Goal: Information Seeking & Learning: Learn about a topic

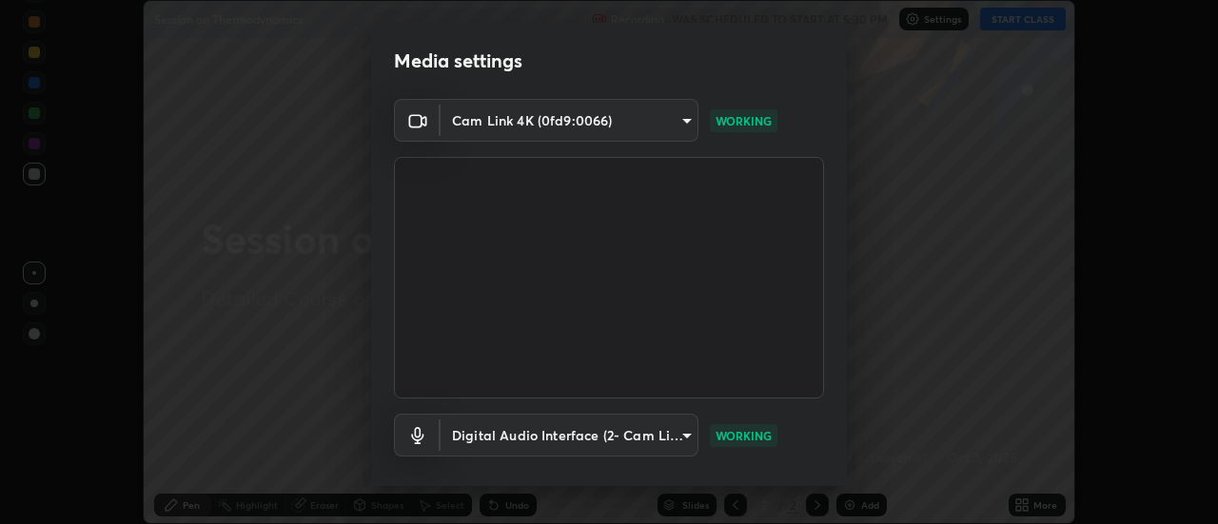
scroll to position [100, 0]
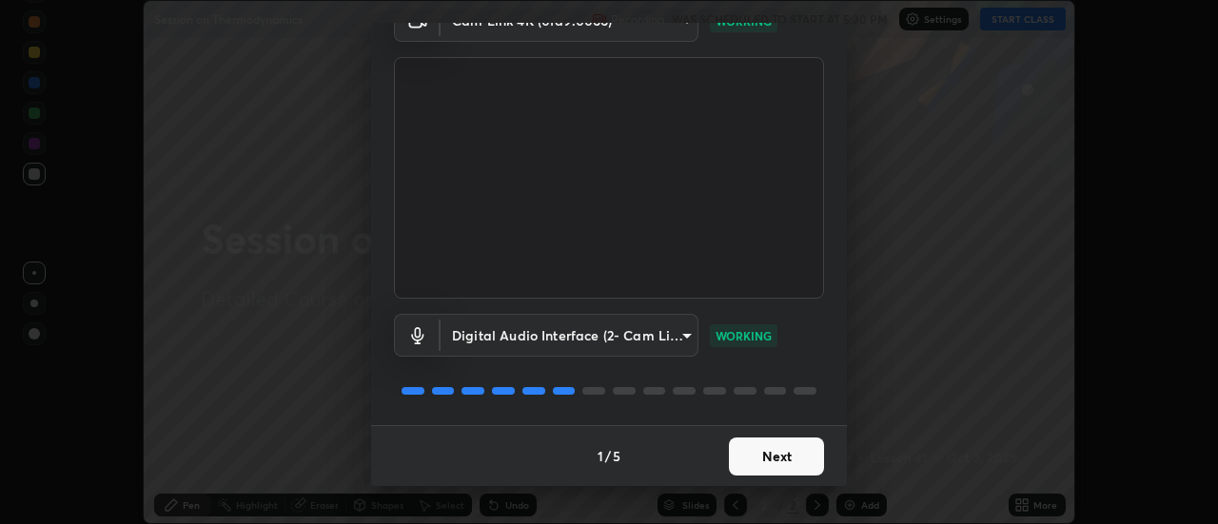
click at [762, 452] on button "Next" at bounding box center [776, 457] width 95 height 38
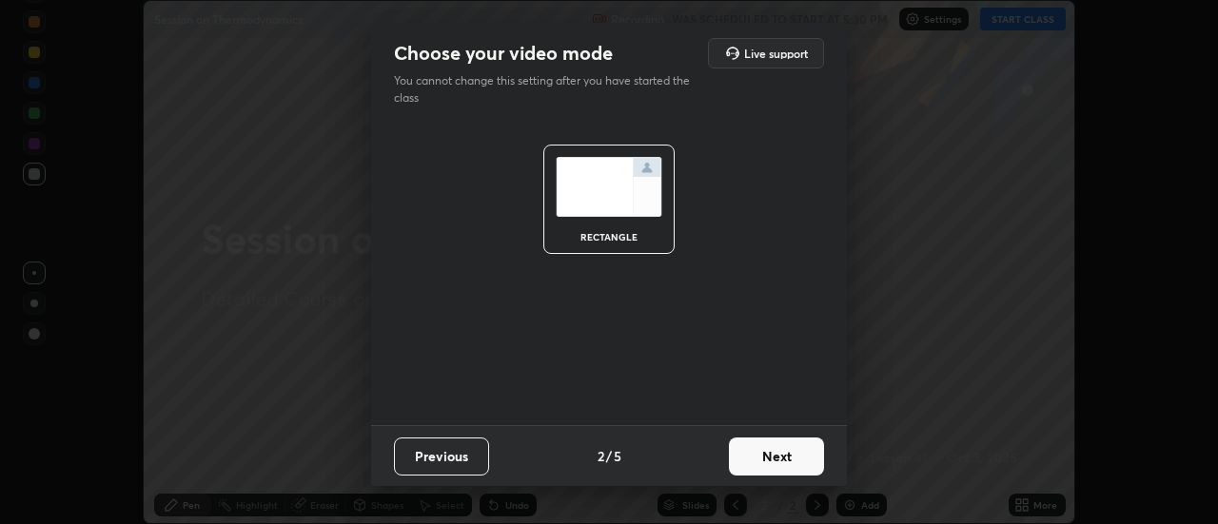
scroll to position [0, 0]
click at [773, 448] on button "Next" at bounding box center [776, 457] width 95 height 38
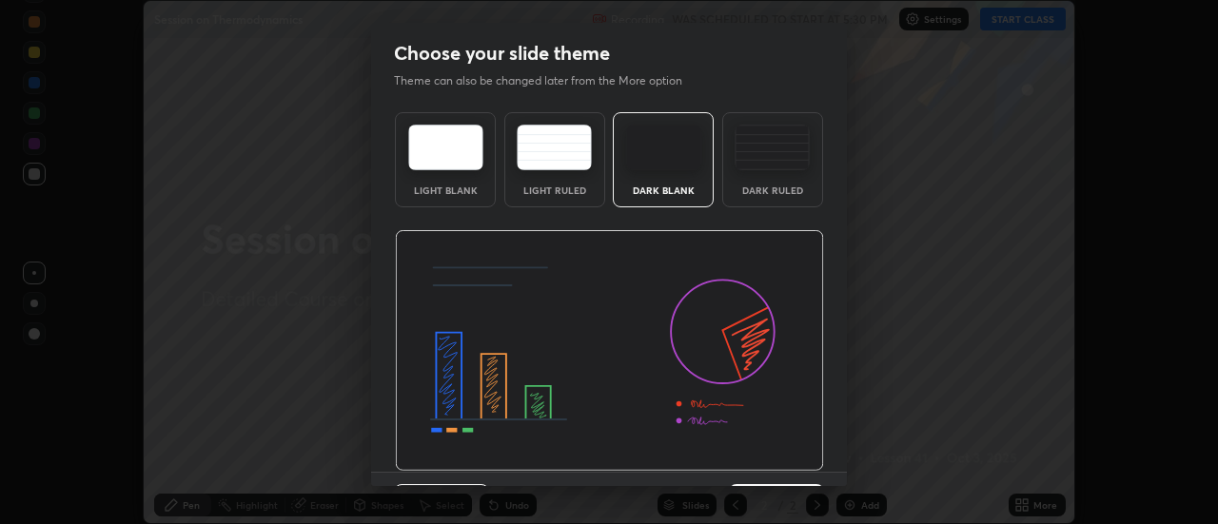
click at [777, 454] on img at bounding box center [609, 351] width 429 height 242
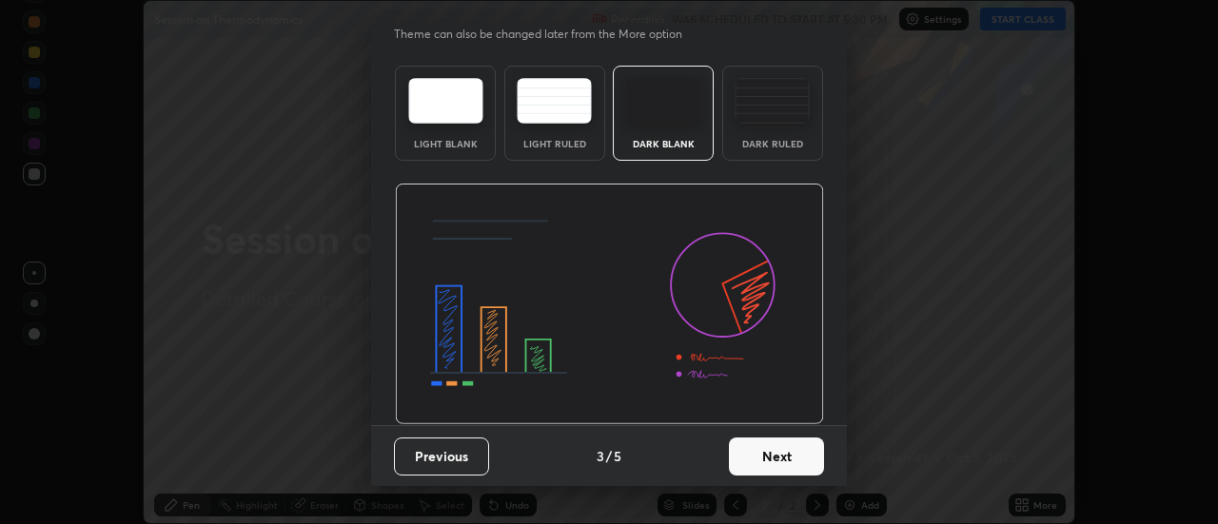
click at [767, 441] on button "Next" at bounding box center [776, 457] width 95 height 38
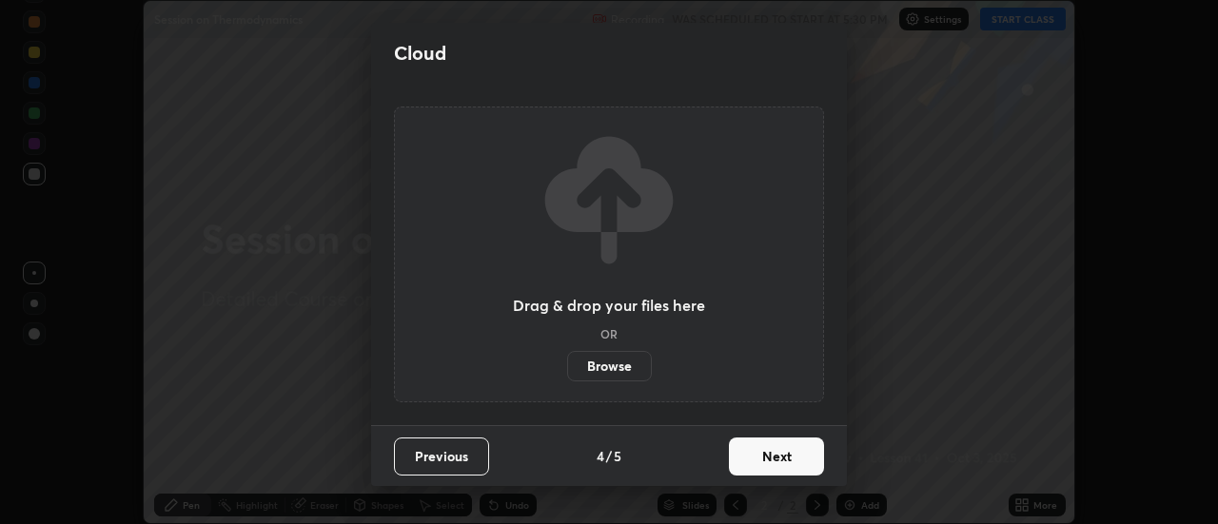
scroll to position [0, 0]
click at [774, 444] on button "Next" at bounding box center [776, 457] width 95 height 38
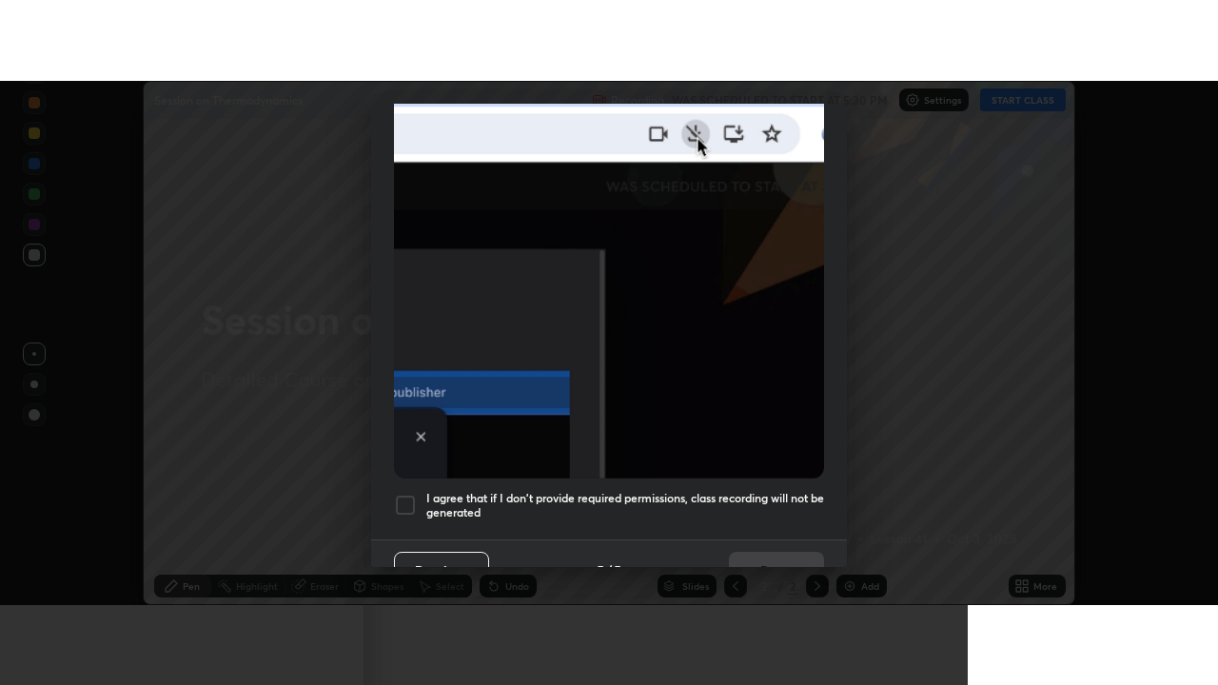
scroll to position [488, 0]
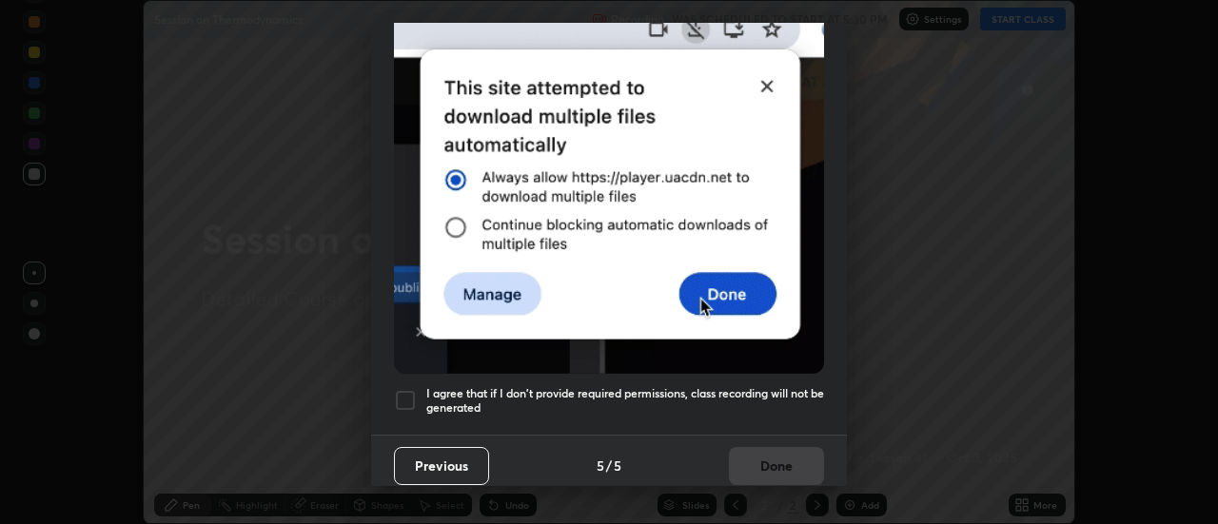
click at [738, 386] on h5 "I agree that if I don't provide required permissions, class recording will not …" at bounding box center [625, 400] width 398 height 29
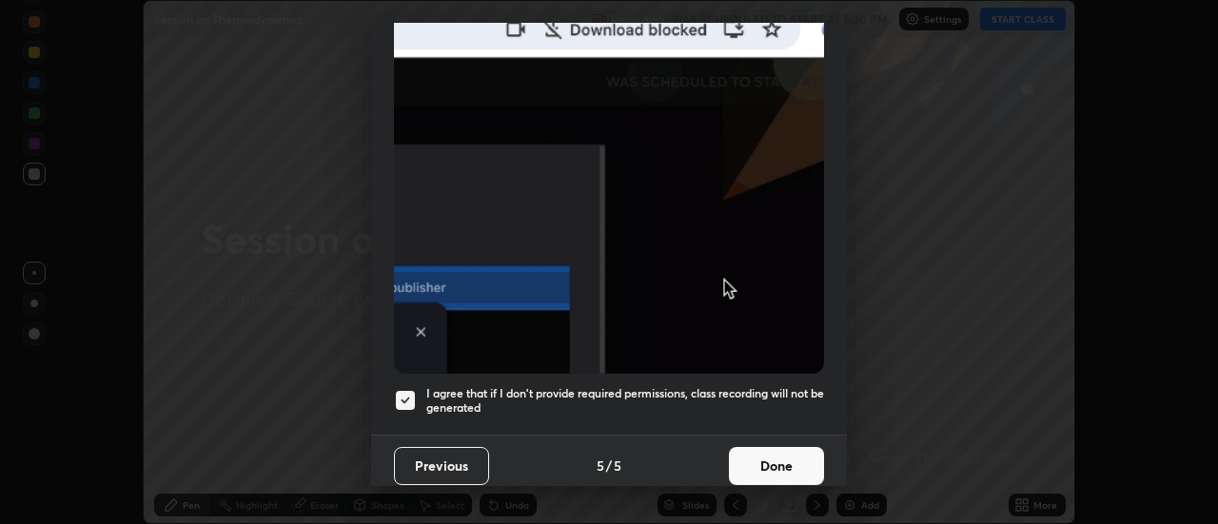
click at [767, 447] on button "Done" at bounding box center [776, 466] width 95 height 38
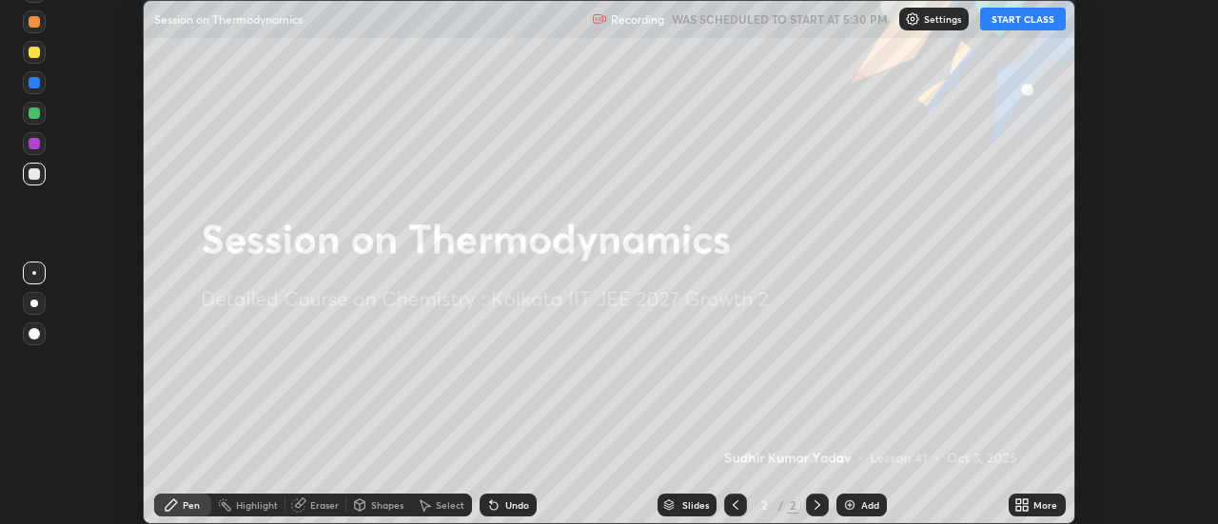
click at [1009, 23] on button "START CLASS" at bounding box center [1023, 19] width 86 height 23
click at [1020, 505] on icon at bounding box center [1021, 505] width 15 height 15
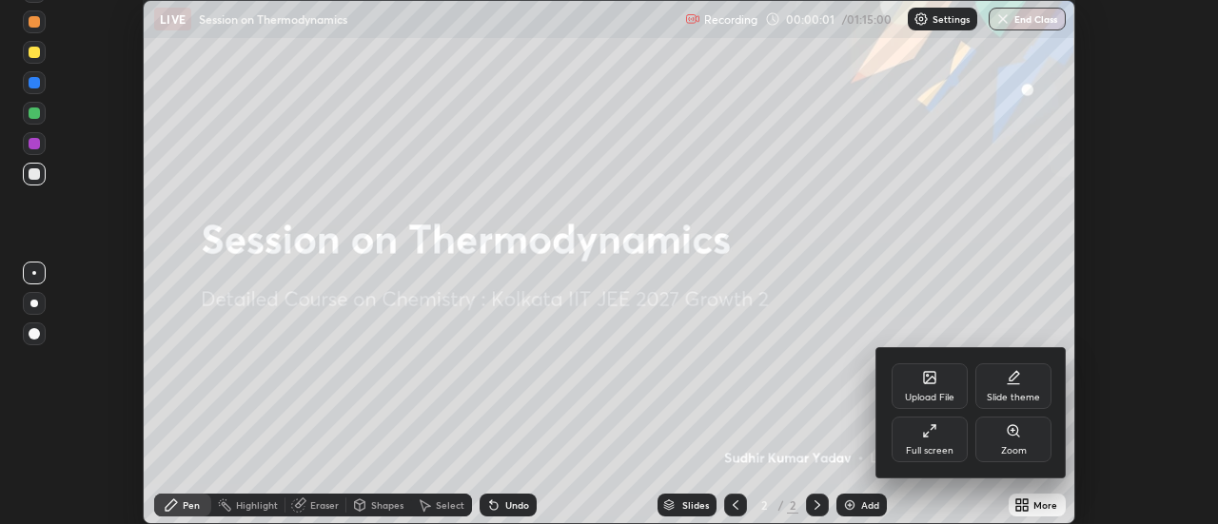
click at [947, 442] on div "Full screen" at bounding box center [930, 440] width 76 height 46
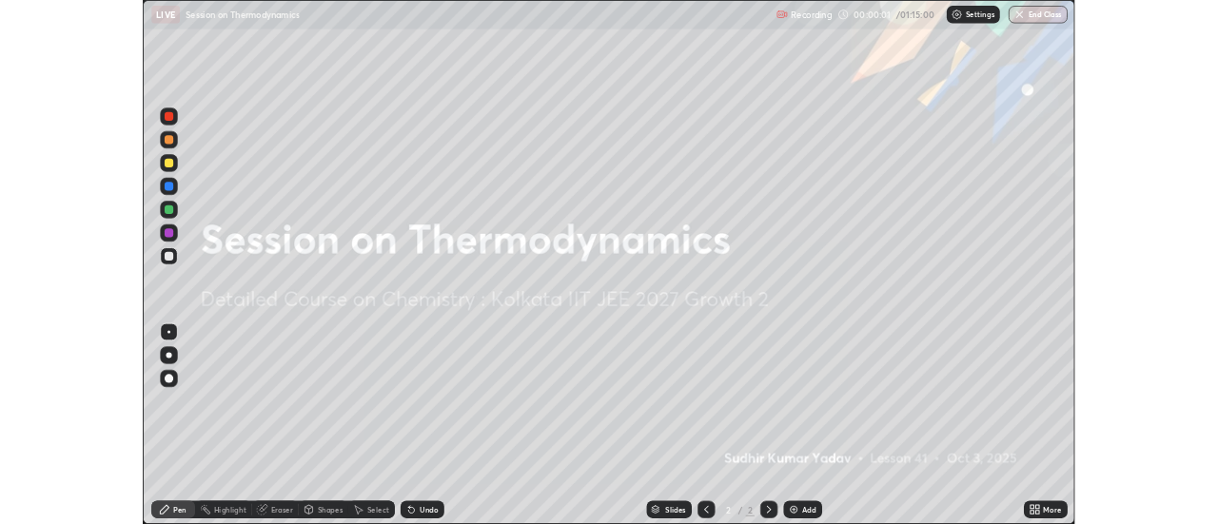
scroll to position [685, 1218]
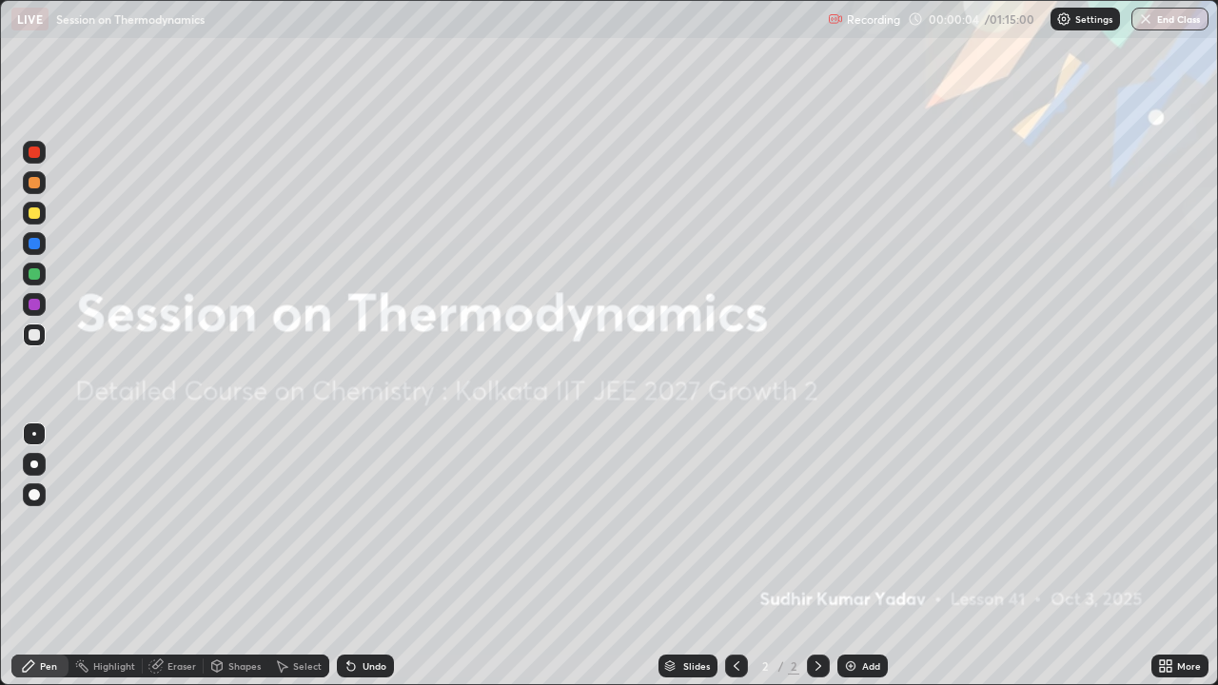
click at [849, 523] on img at bounding box center [850, 665] width 15 height 15
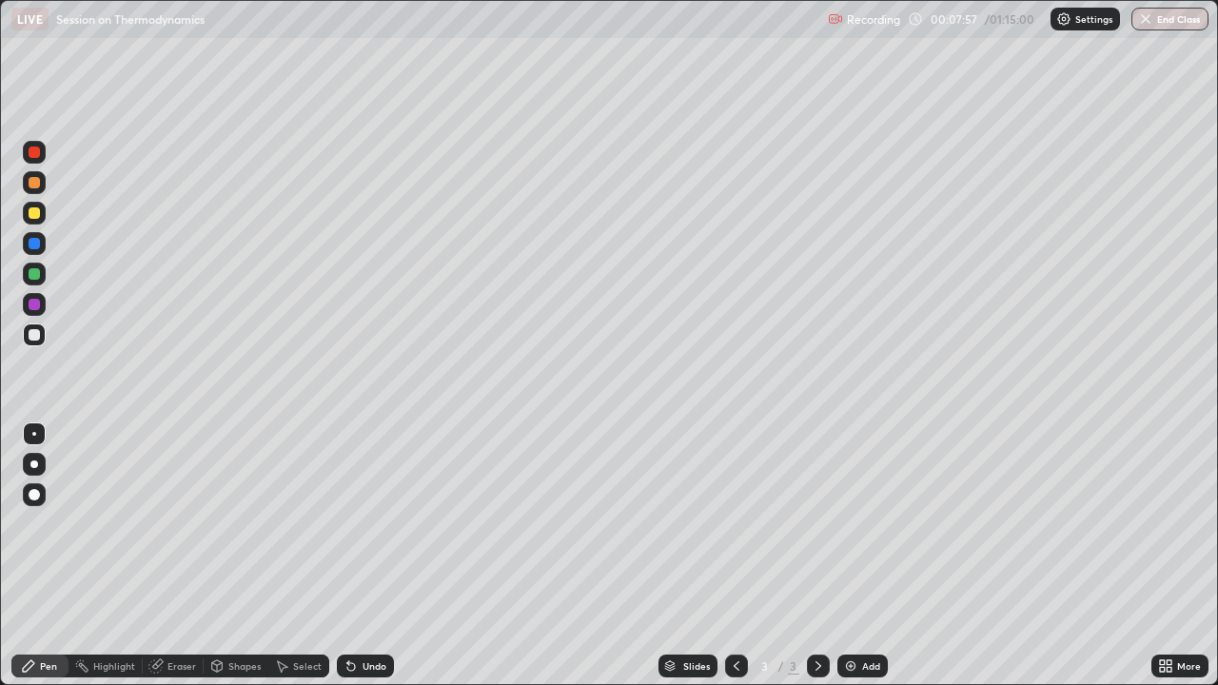
click at [296, 523] on div "Select" at bounding box center [307, 666] width 29 height 10
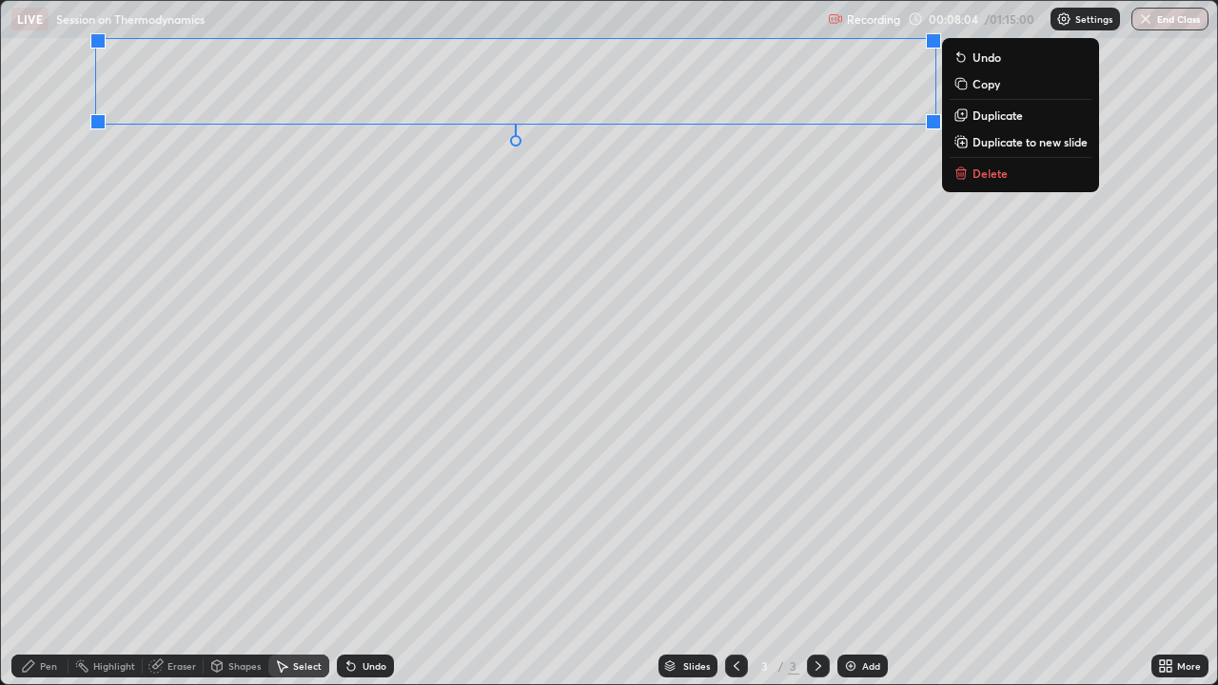
click at [46, 523] on div "Pen" at bounding box center [48, 666] width 17 height 10
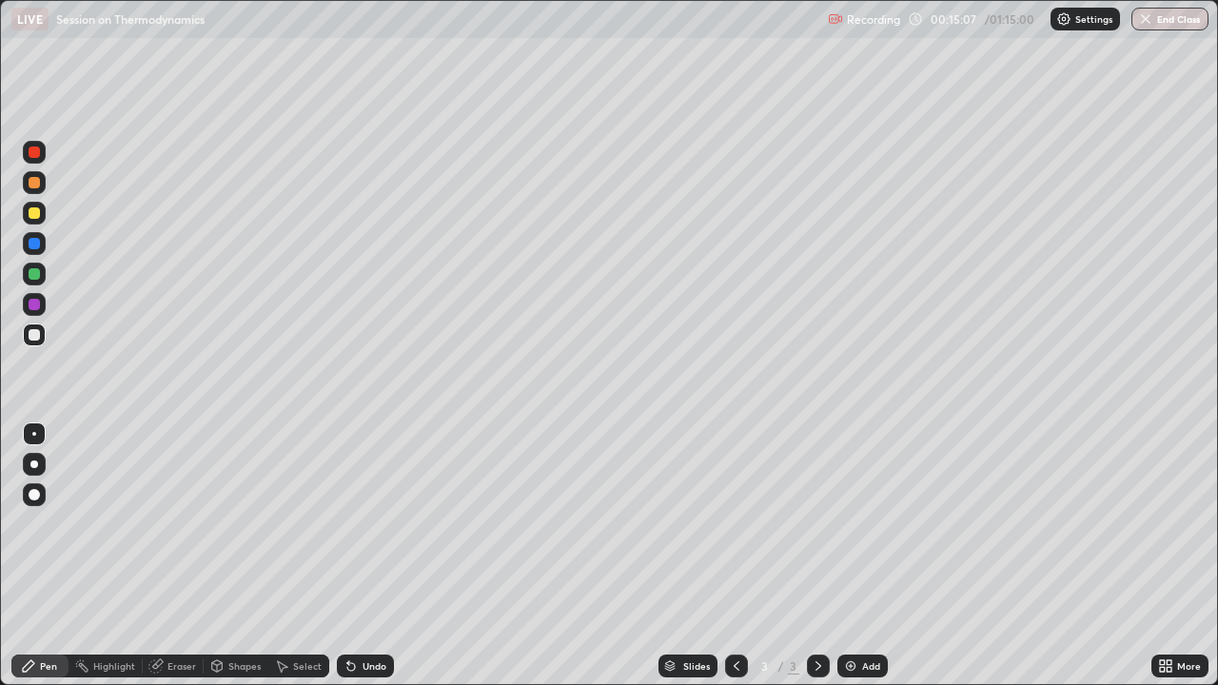
click at [843, 523] on img at bounding box center [850, 665] width 15 height 15
click at [352, 523] on icon at bounding box center [350, 665] width 15 height 15
click at [347, 523] on icon at bounding box center [348, 662] width 2 height 2
click at [293, 523] on div "Select" at bounding box center [307, 666] width 29 height 10
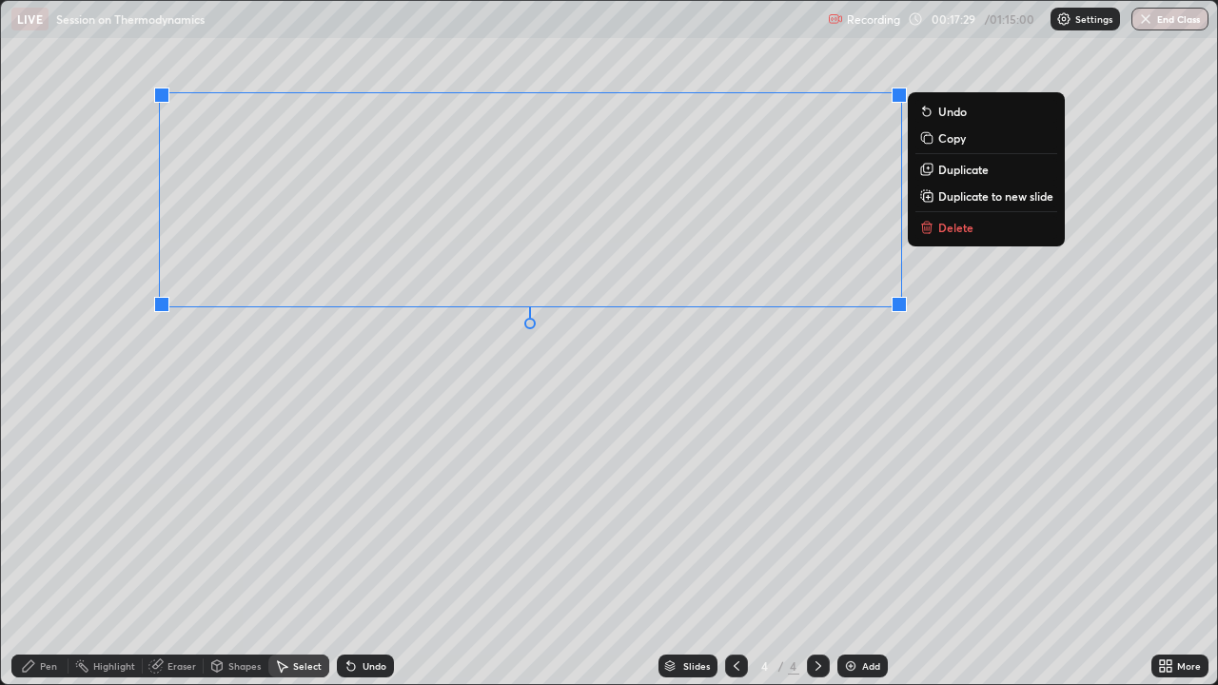
click at [56, 523] on div "Pen" at bounding box center [48, 666] width 17 height 10
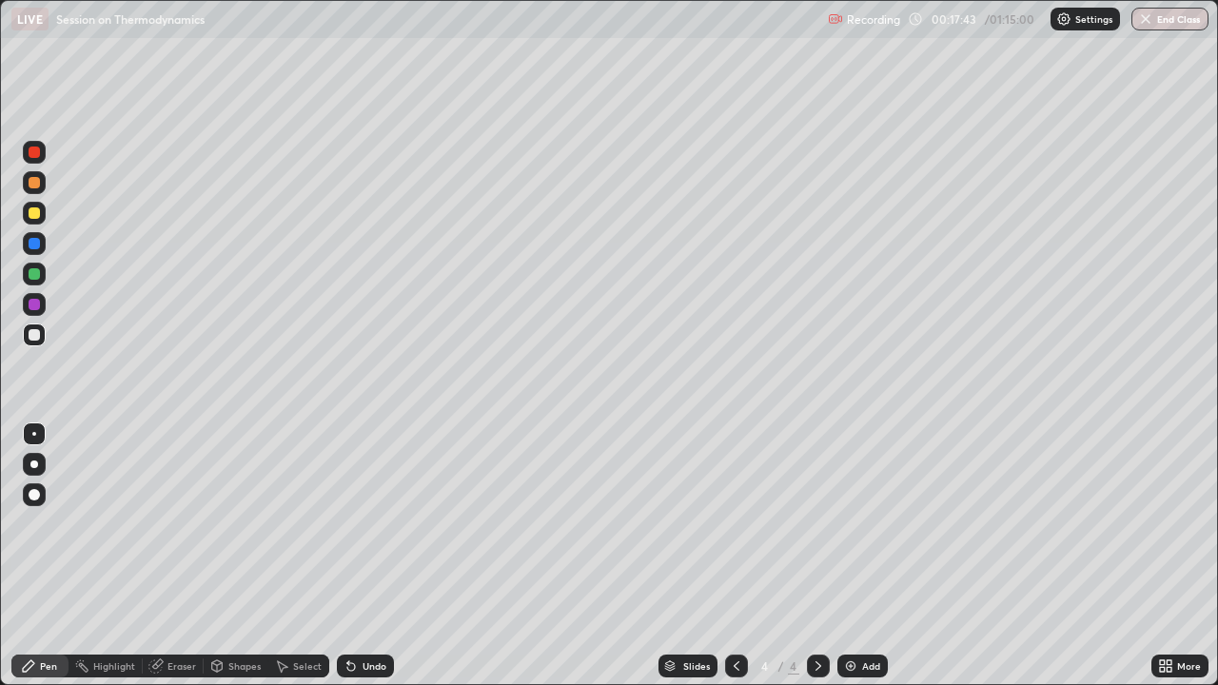
click at [347, 523] on icon at bounding box center [348, 662] width 2 height 2
click at [362, 523] on div "Undo" at bounding box center [365, 666] width 57 height 23
click at [845, 523] on img at bounding box center [850, 665] width 15 height 15
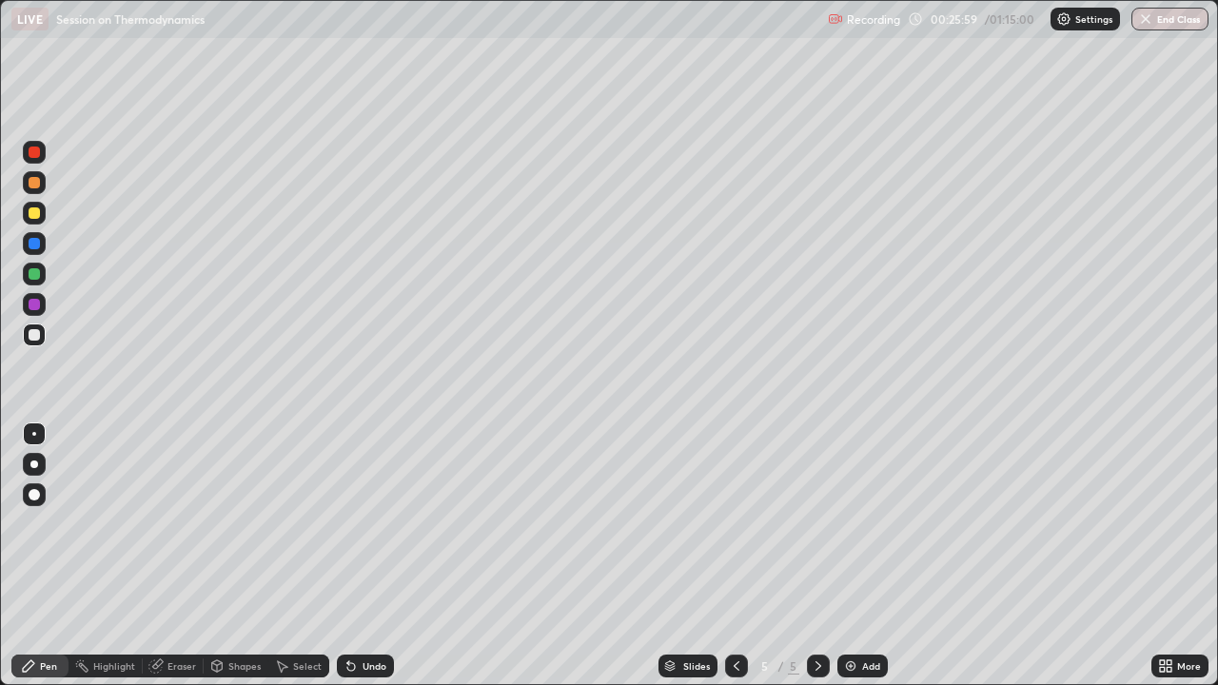
click at [362, 523] on div "Undo" at bounding box center [365, 666] width 57 height 23
click at [305, 523] on div "Select" at bounding box center [307, 666] width 29 height 10
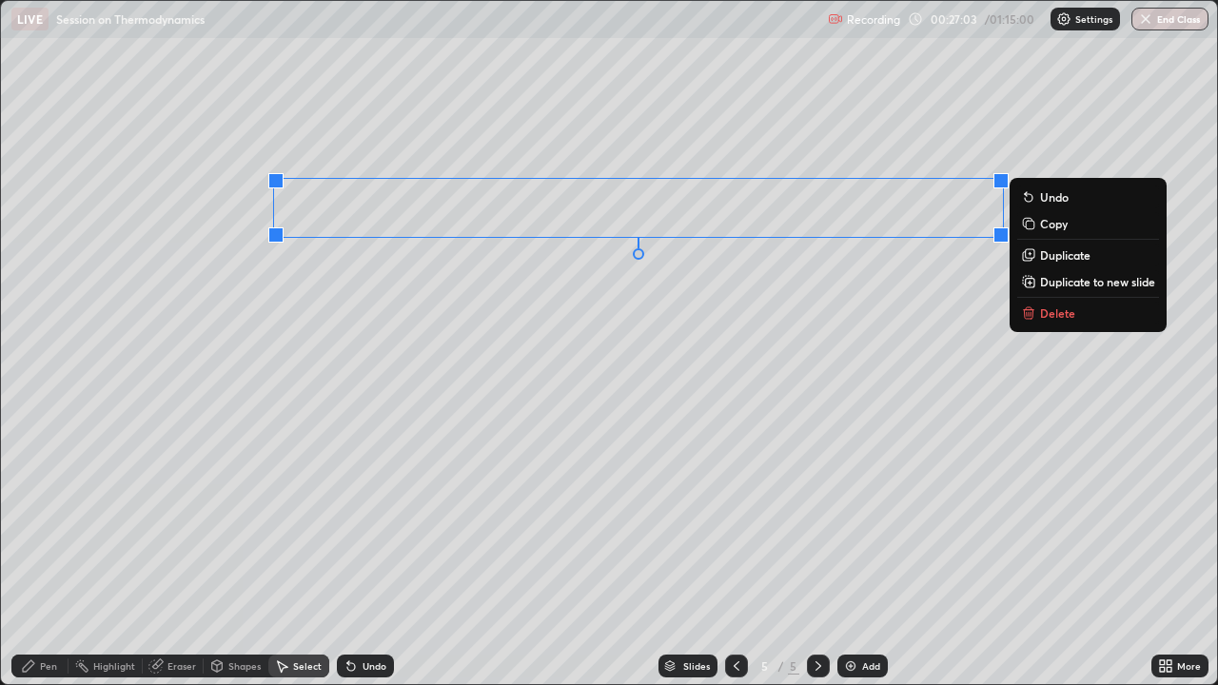
click at [44, 523] on div "Pen" at bounding box center [39, 666] width 57 height 23
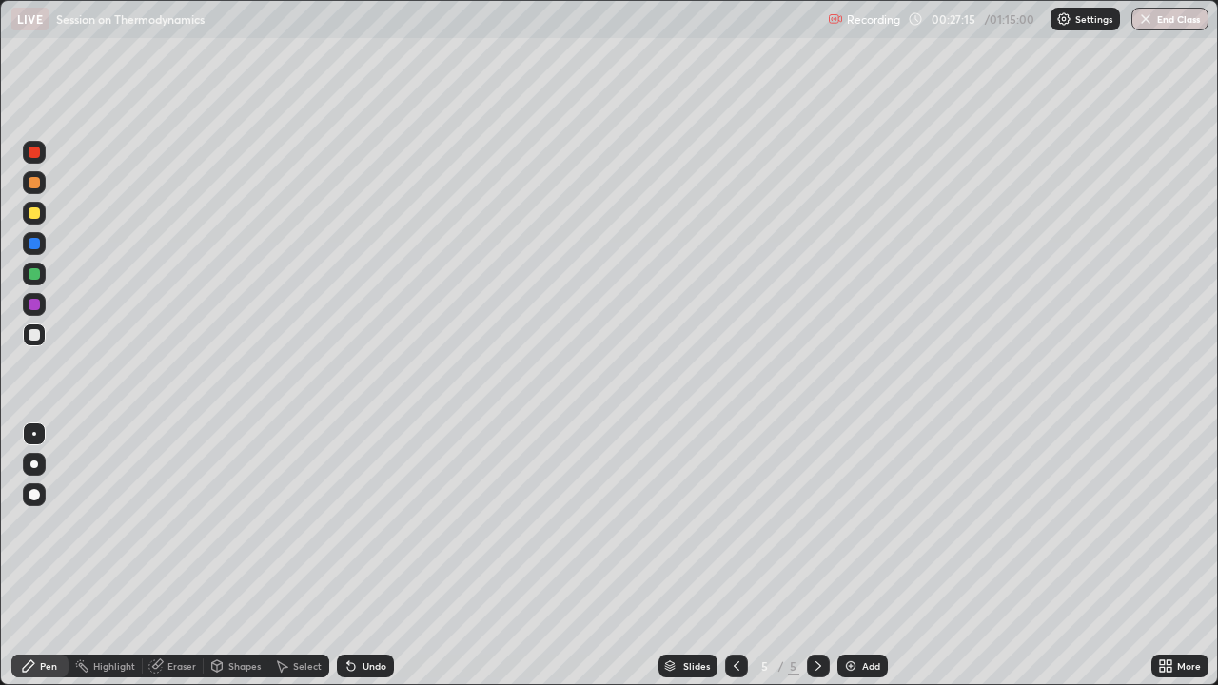
click at [30, 277] on div at bounding box center [34, 273] width 11 height 11
click at [352, 523] on icon at bounding box center [350, 665] width 15 height 15
click at [349, 523] on div "Undo" at bounding box center [365, 666] width 57 height 23
click at [354, 523] on icon at bounding box center [350, 665] width 15 height 15
click at [348, 523] on icon at bounding box center [351, 667] width 8 height 8
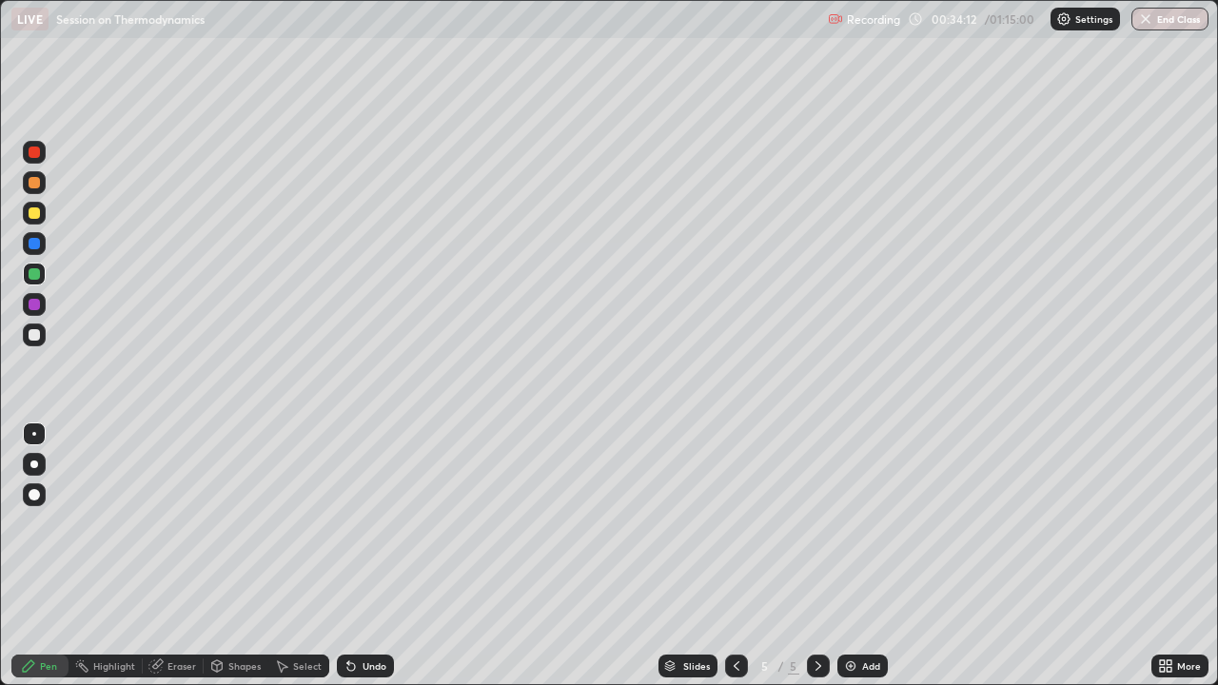
click at [846, 523] on img at bounding box center [850, 665] width 15 height 15
click at [351, 523] on icon at bounding box center [351, 667] width 8 height 8
click at [348, 523] on icon at bounding box center [351, 667] width 8 height 8
click at [367, 523] on div "Undo" at bounding box center [375, 666] width 24 height 10
click at [372, 523] on div "Undo" at bounding box center [365, 666] width 57 height 23
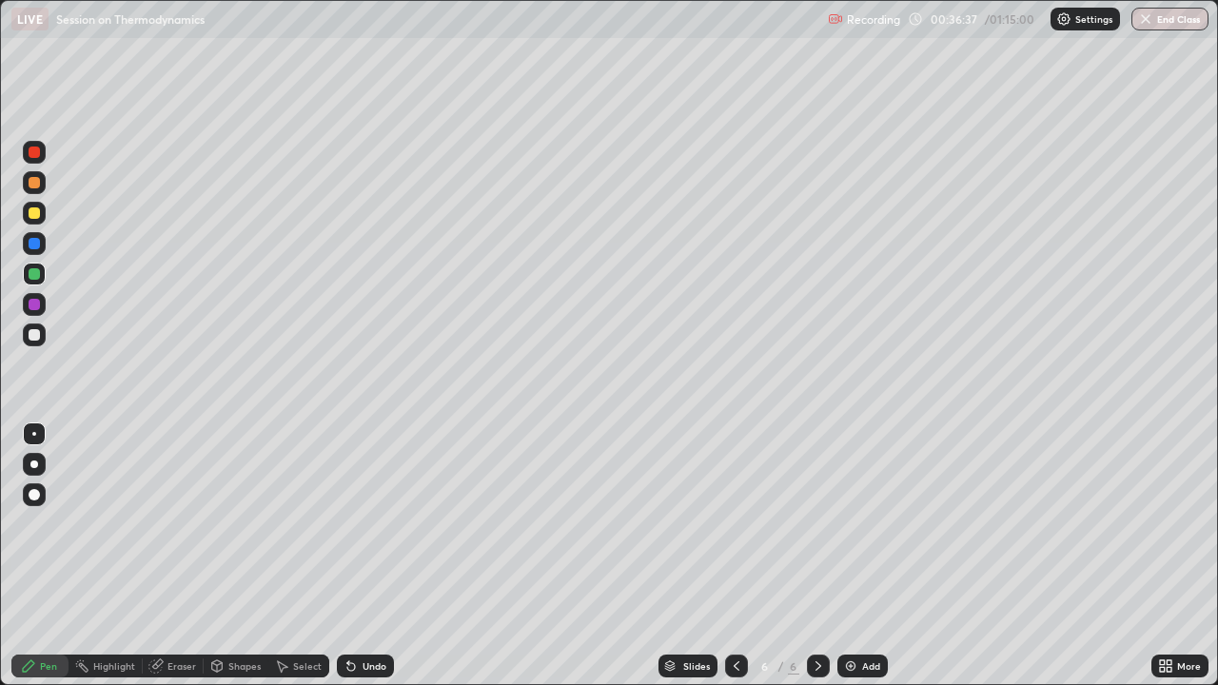
click at [304, 523] on div "Select" at bounding box center [307, 666] width 29 height 10
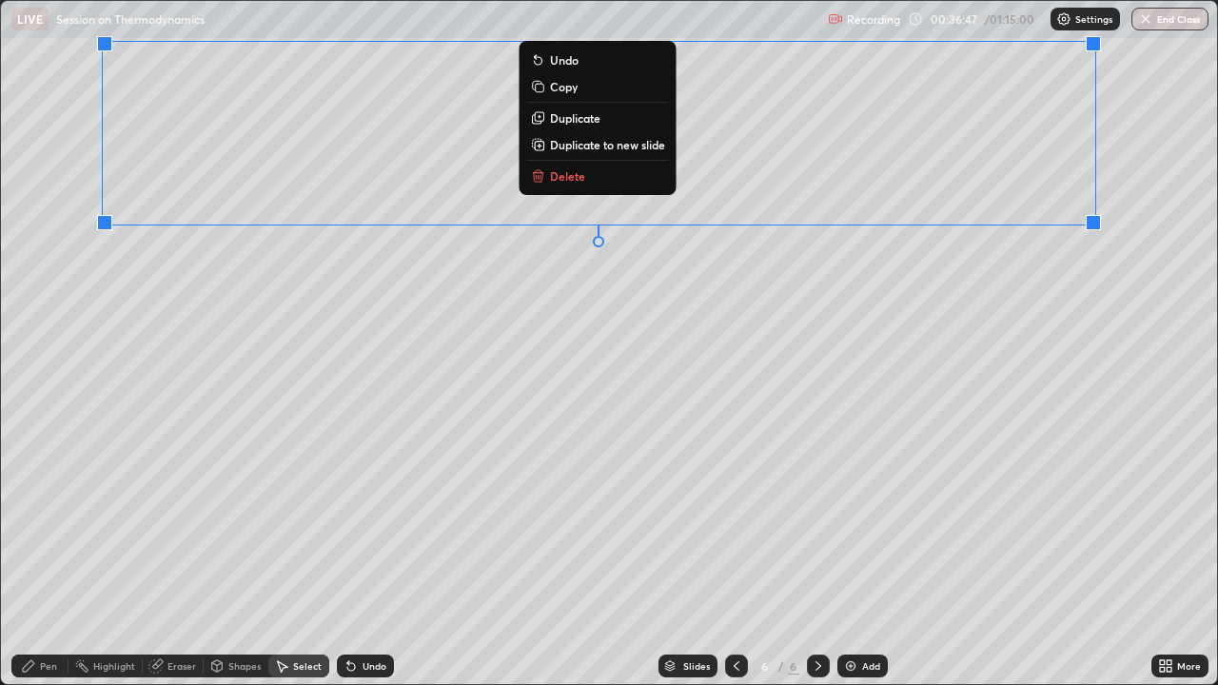
click at [40, 523] on div "Pen" at bounding box center [48, 666] width 17 height 10
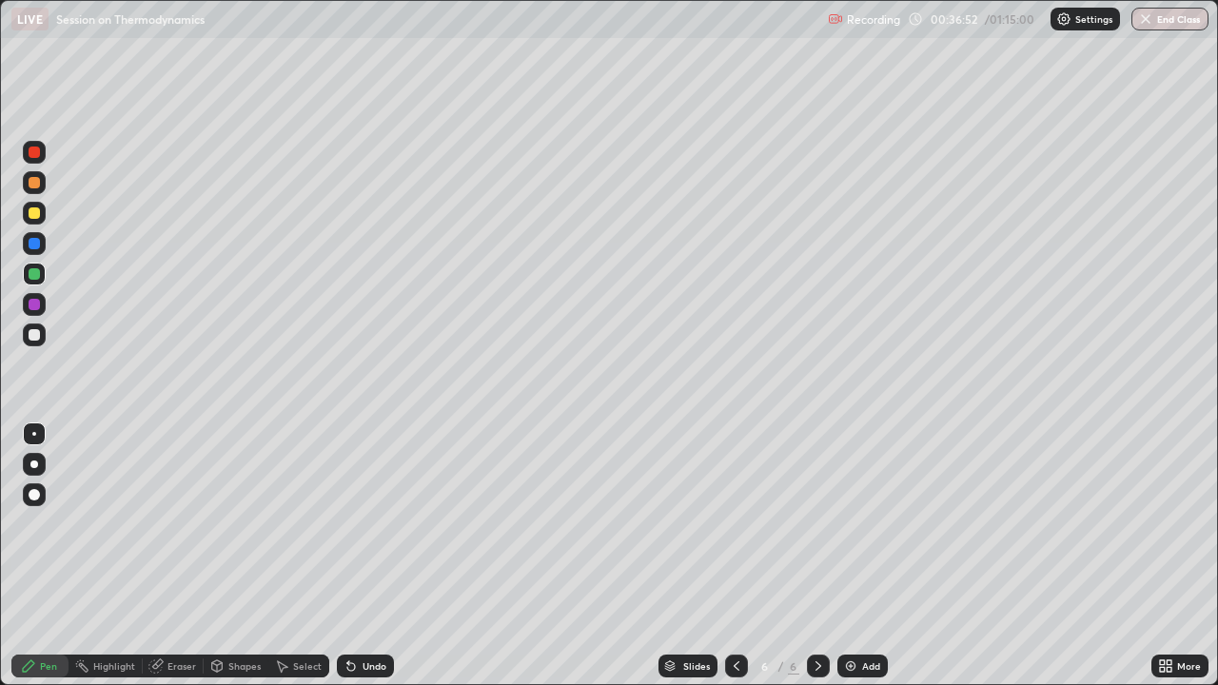
click at [35, 335] on div at bounding box center [34, 334] width 11 height 11
click at [33, 216] on div at bounding box center [34, 212] width 11 height 11
click at [347, 523] on icon at bounding box center [351, 667] width 8 height 8
click at [364, 523] on div "Undo" at bounding box center [365, 666] width 57 height 23
click at [351, 523] on icon at bounding box center [351, 667] width 8 height 8
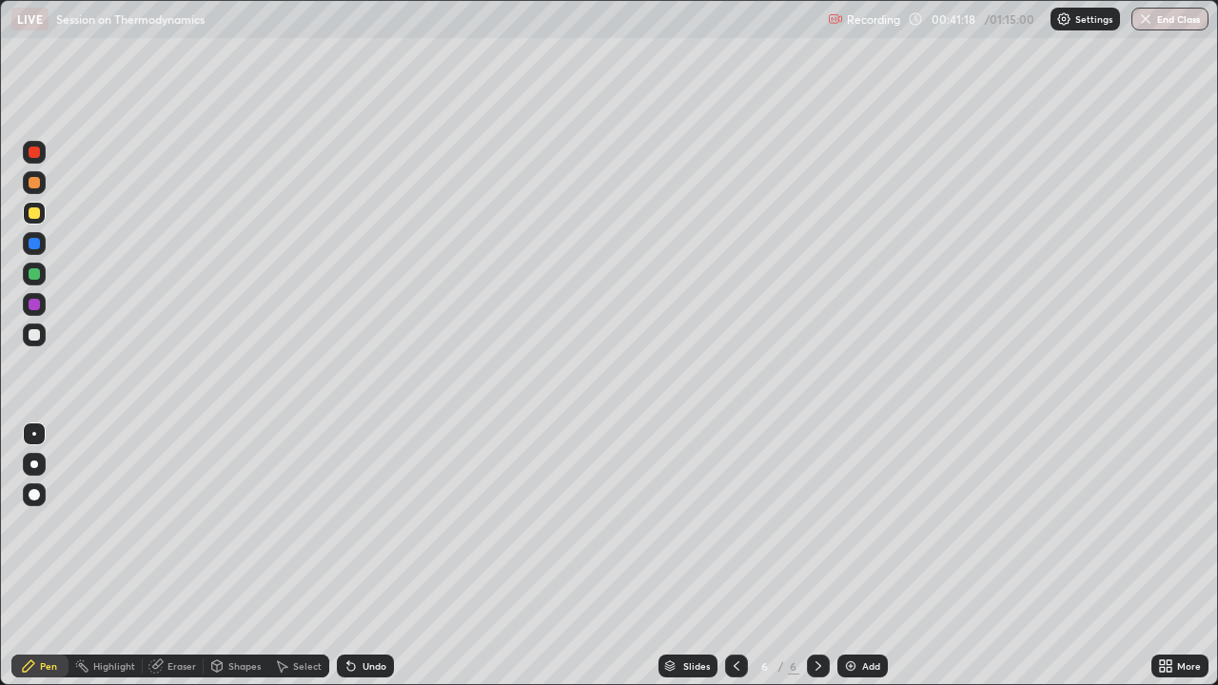
click at [351, 523] on icon at bounding box center [351, 667] width 8 height 8
click at [350, 523] on icon at bounding box center [350, 665] width 15 height 15
click at [31, 332] on div at bounding box center [34, 334] width 11 height 11
click at [382, 523] on div "Undo" at bounding box center [375, 666] width 24 height 10
click at [382, 523] on div "Undo" at bounding box center [365, 666] width 57 height 23
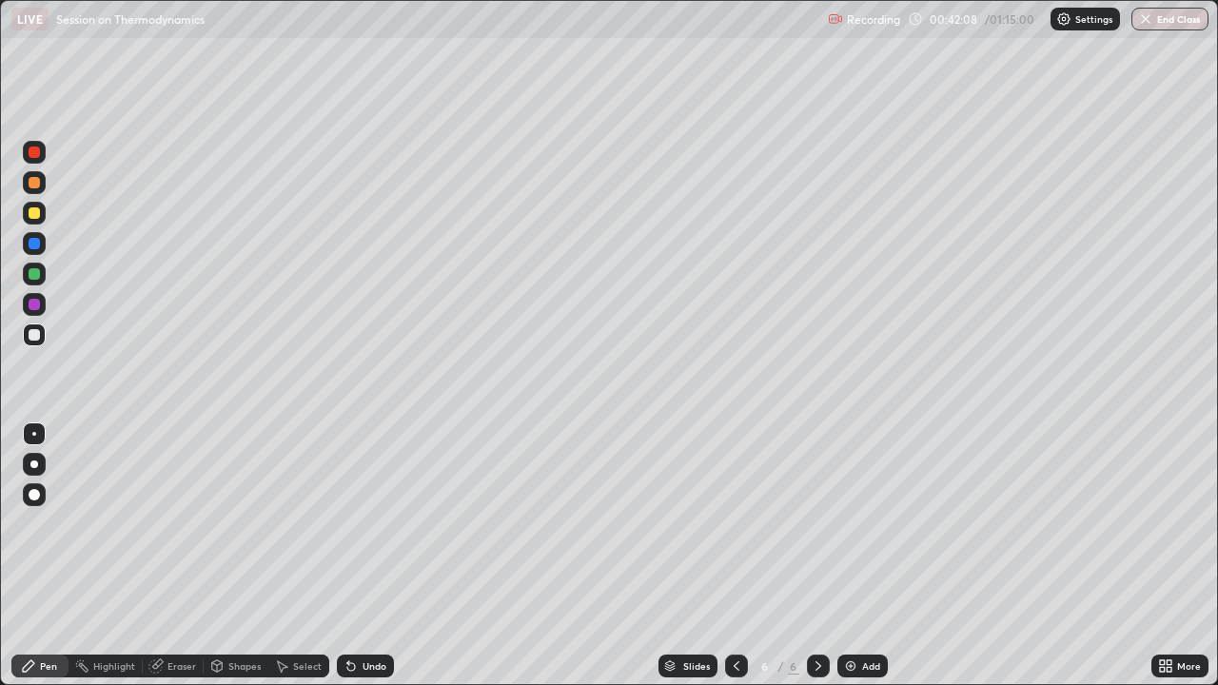
click at [379, 523] on div "Undo" at bounding box center [375, 666] width 24 height 10
click at [302, 523] on div "Select" at bounding box center [307, 666] width 29 height 10
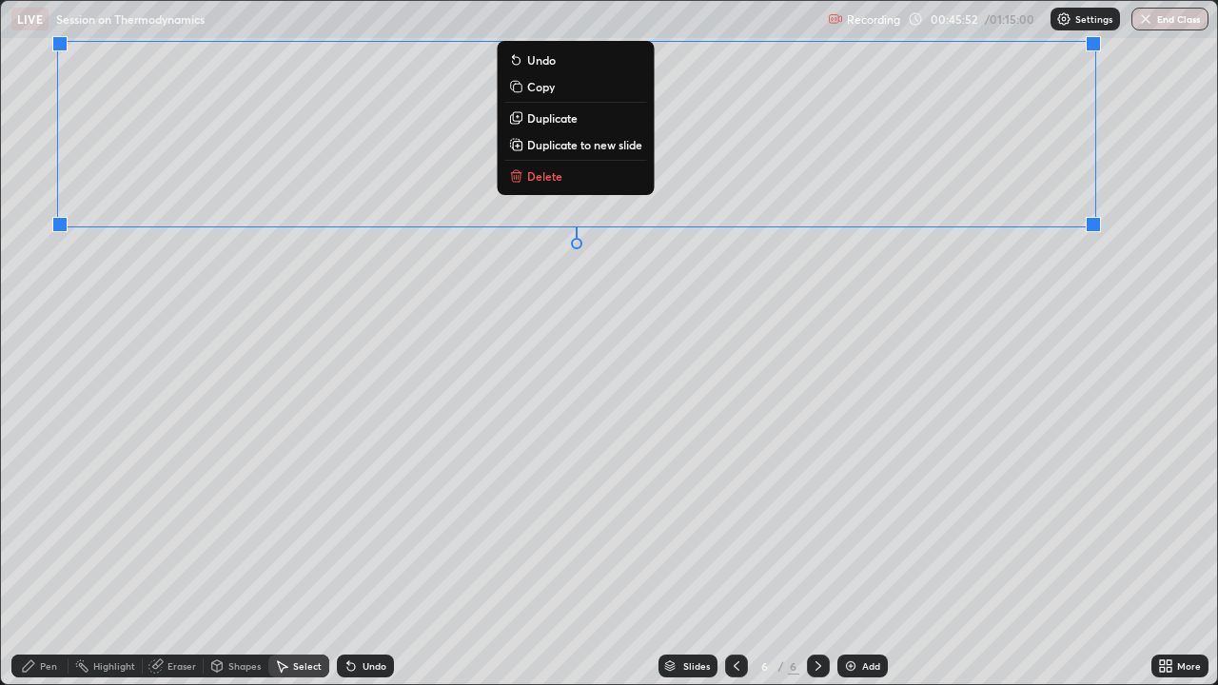
click at [541, 85] on p "Copy" at bounding box center [541, 86] width 28 height 15
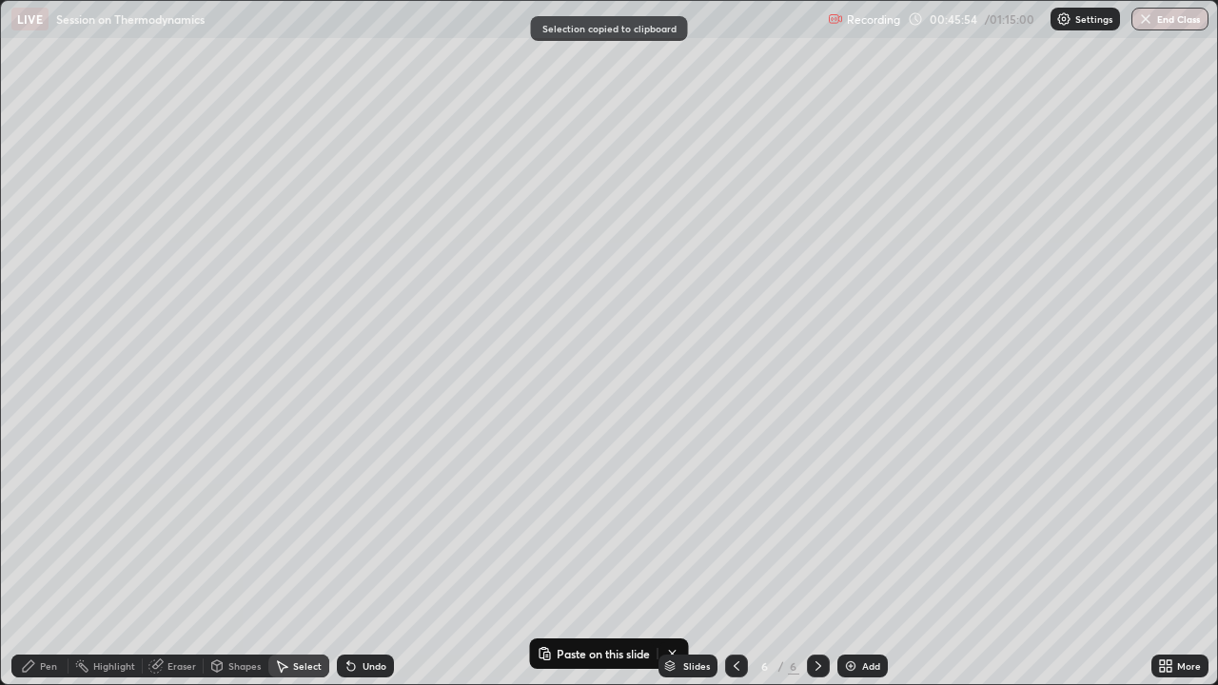
click at [847, 523] on img at bounding box center [850, 665] width 15 height 15
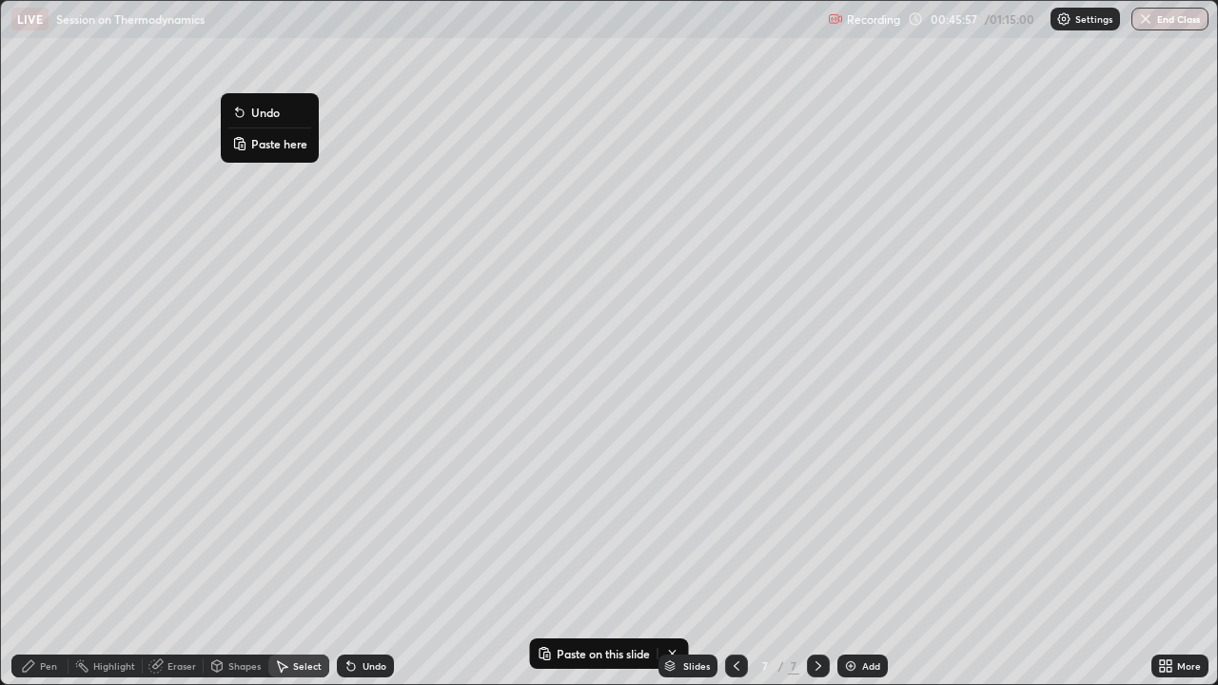
click at [297, 153] on button "Paste here" at bounding box center [269, 143] width 83 height 23
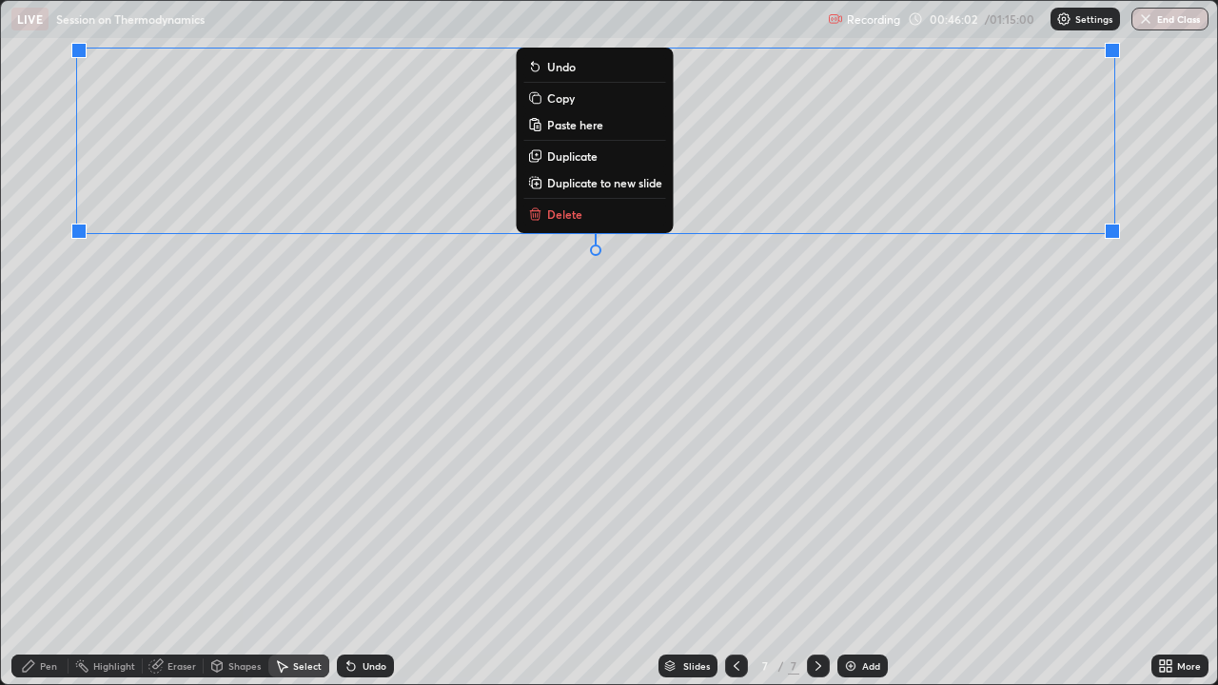
click at [36, 523] on div "Pen" at bounding box center [39, 666] width 57 height 23
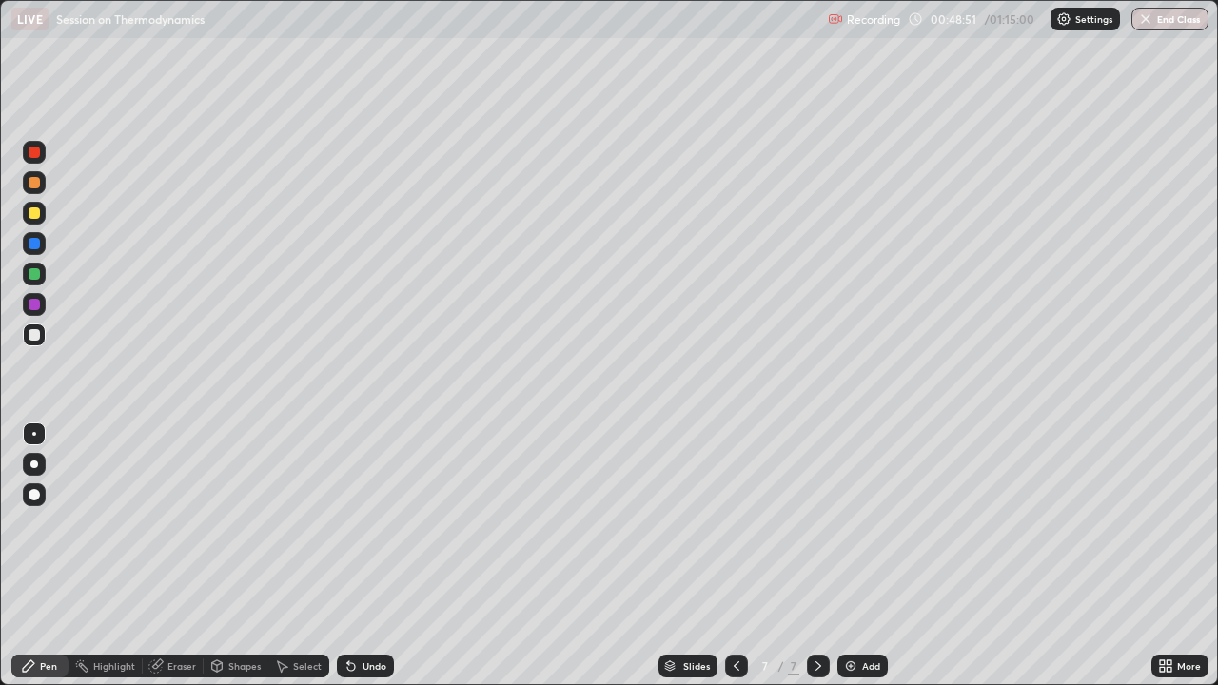
click at [35, 211] on div at bounding box center [34, 212] width 11 height 11
click at [351, 523] on icon at bounding box center [351, 667] width 8 height 8
click at [348, 523] on icon at bounding box center [351, 667] width 8 height 8
click at [38, 329] on div at bounding box center [34, 334] width 23 height 23
click at [359, 523] on div "Undo" at bounding box center [365, 666] width 57 height 23
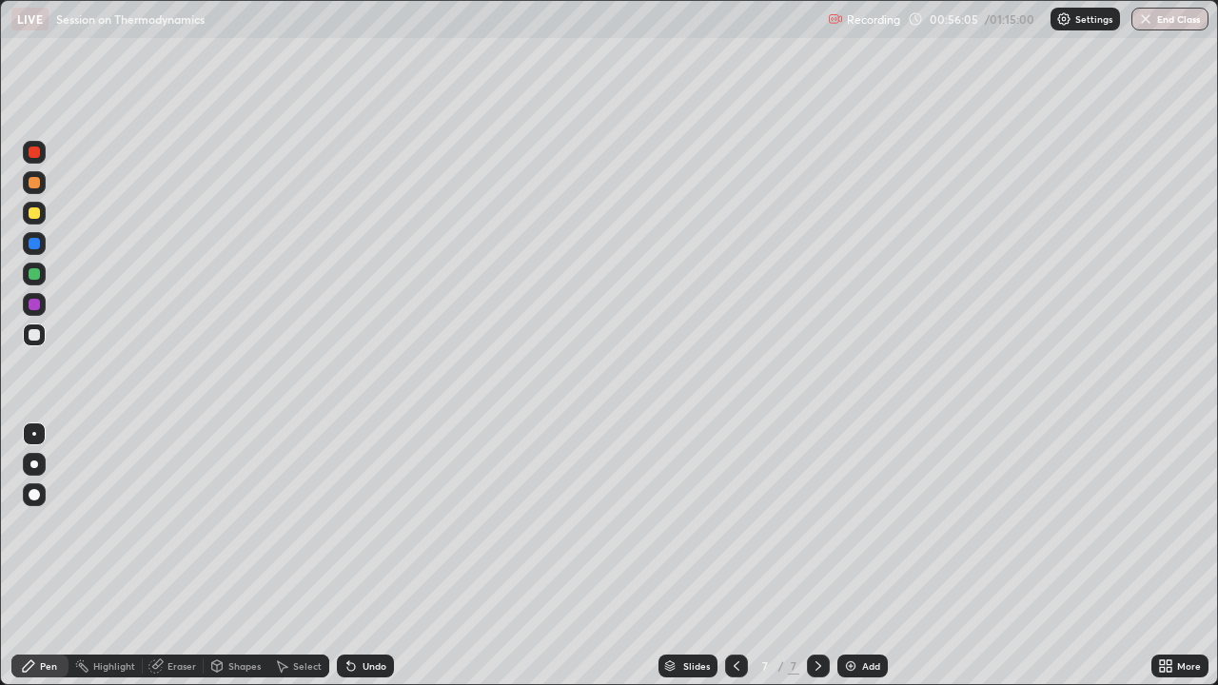
click at [854, 523] on img at bounding box center [850, 665] width 15 height 15
click at [357, 523] on div "Undo" at bounding box center [365, 666] width 57 height 23
click at [365, 523] on div "Undo" at bounding box center [375, 666] width 24 height 10
click at [41, 213] on div at bounding box center [34, 213] width 23 height 23
click at [366, 523] on div "Undo" at bounding box center [375, 666] width 24 height 10
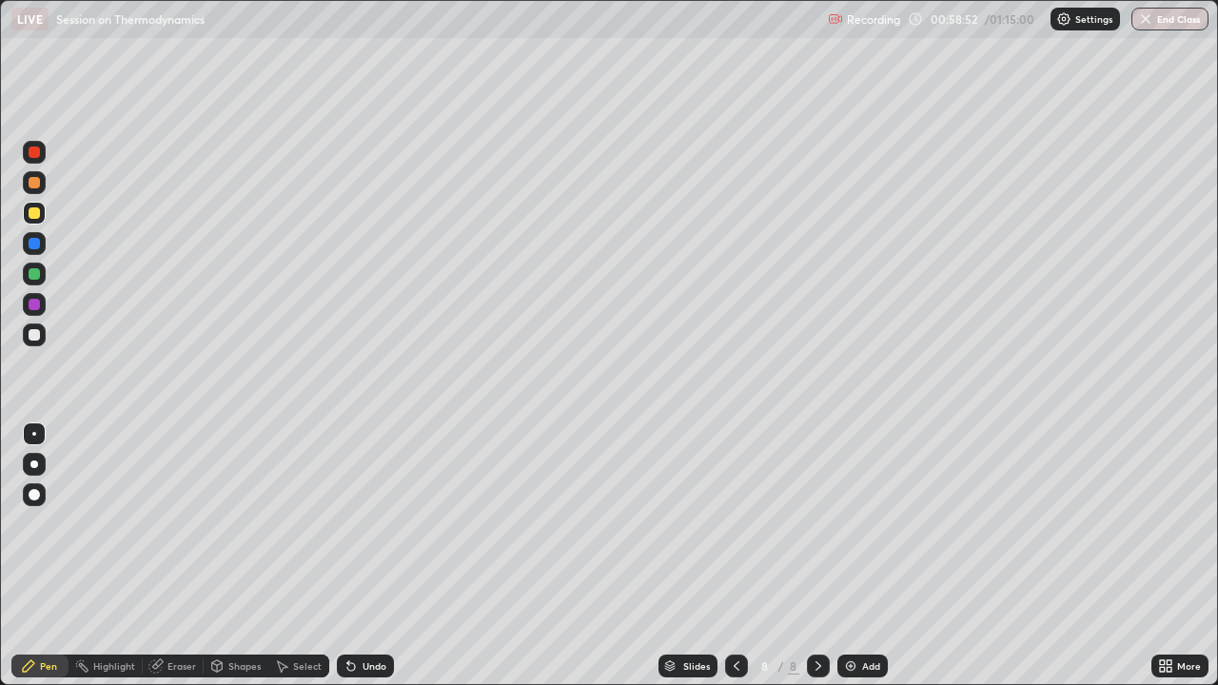
click at [370, 523] on div "Undo" at bounding box center [365, 666] width 57 height 23
click at [852, 523] on img at bounding box center [850, 665] width 15 height 15
click at [176, 523] on div "Eraser" at bounding box center [181, 666] width 29 height 10
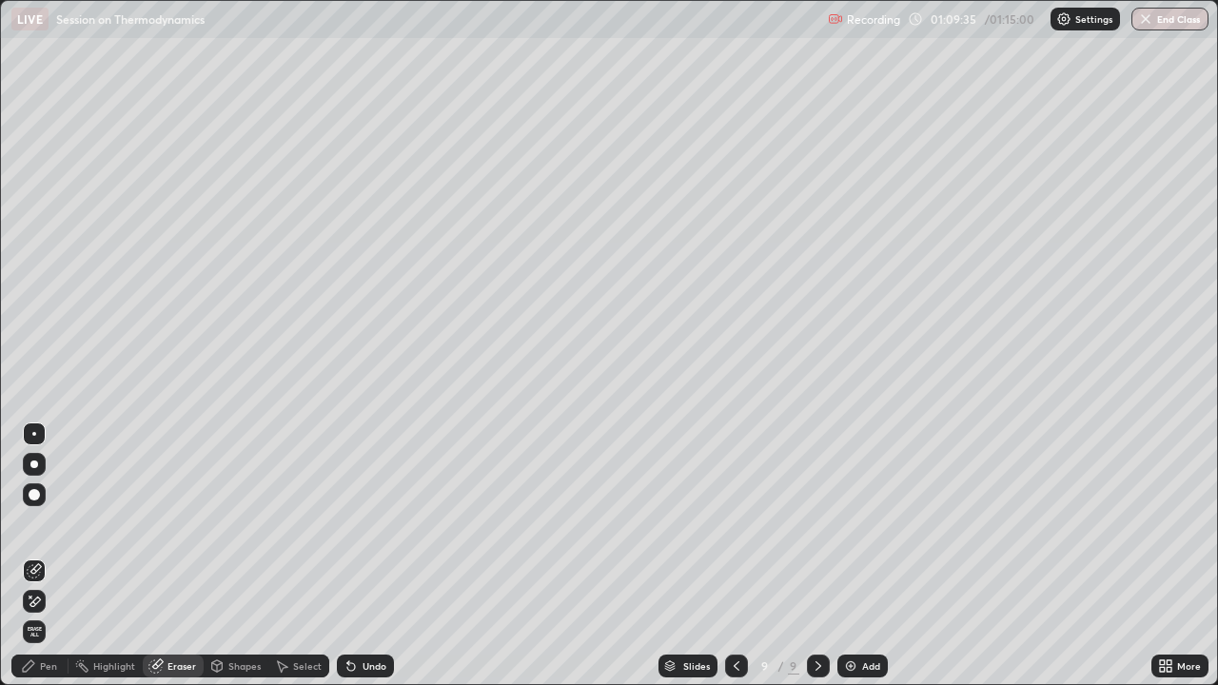
click at [52, 523] on div "Pen" at bounding box center [39, 666] width 57 height 23
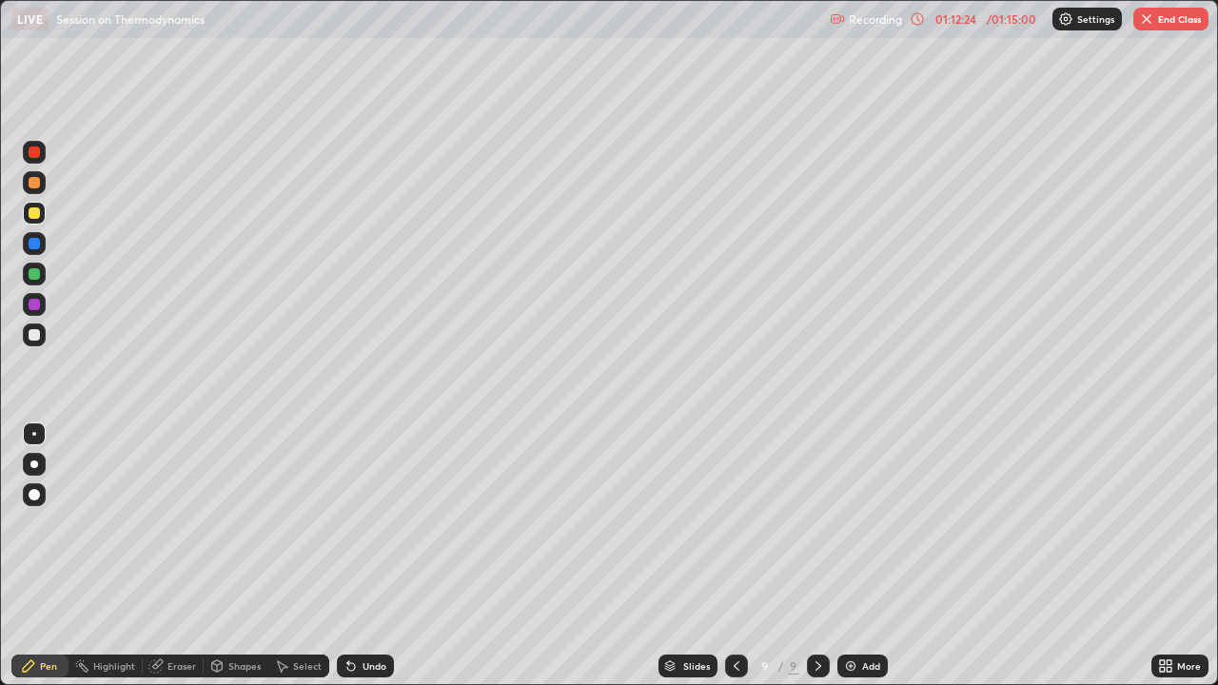
click at [1147, 21] on img "button" at bounding box center [1146, 18] width 15 height 15
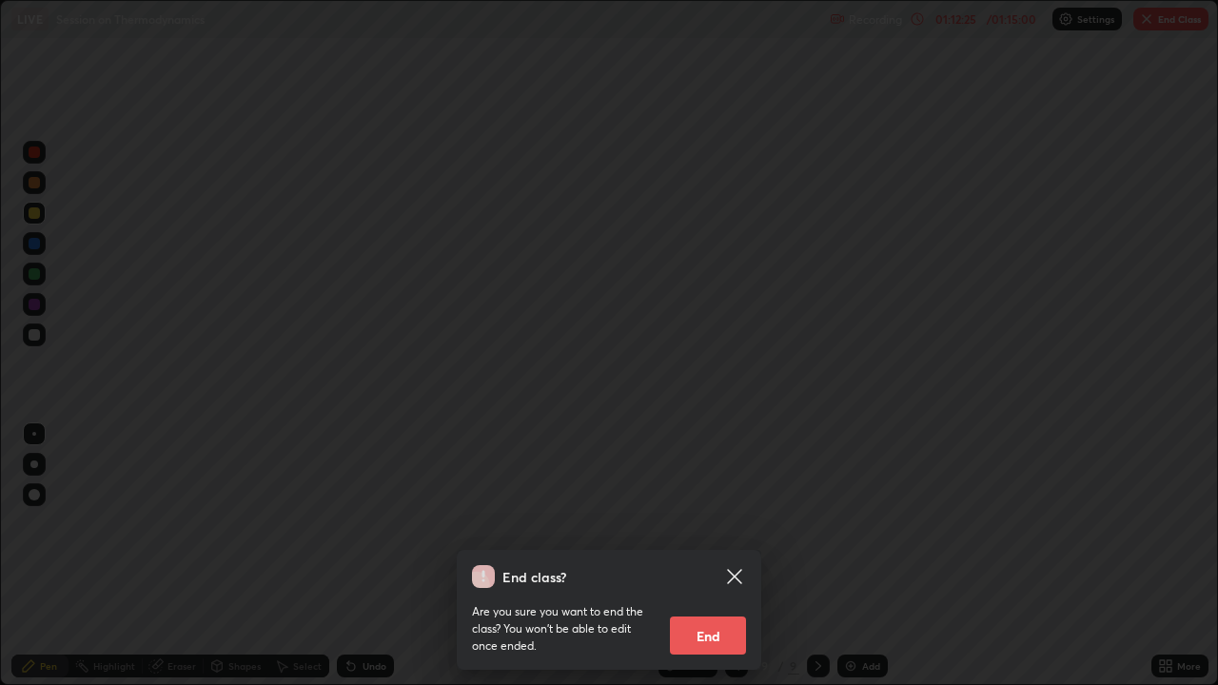
click at [708, 523] on button "End" at bounding box center [708, 636] width 76 height 38
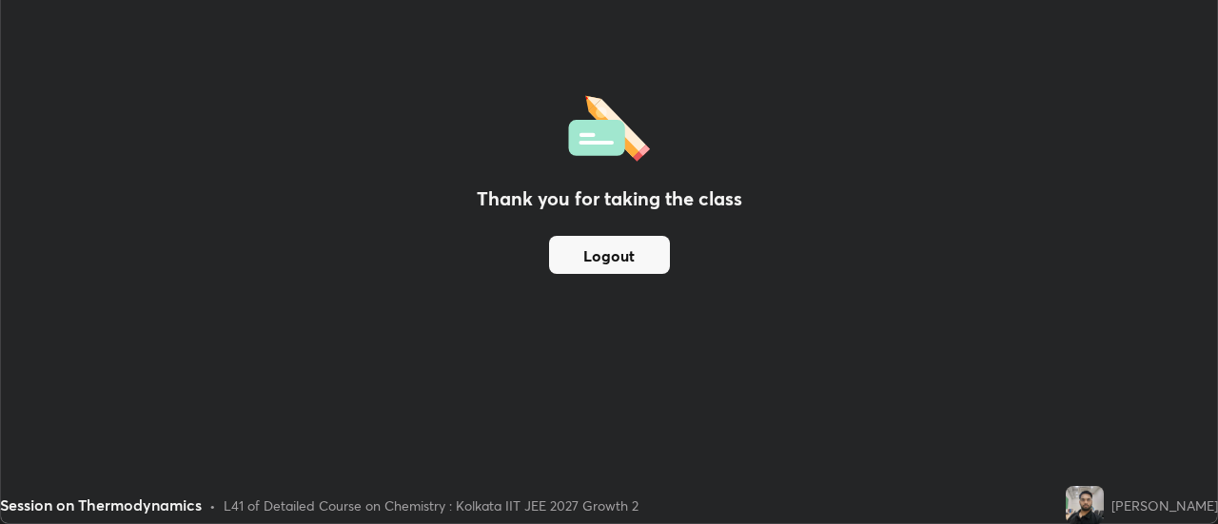
scroll to position [94621, 93927]
